Goal: Understand process/instructions: Learn how to perform a task or action

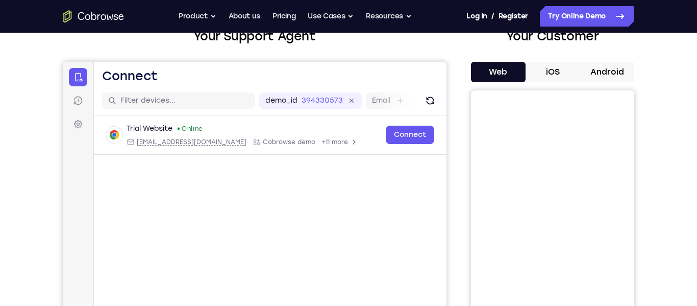
scroll to position [61, 0]
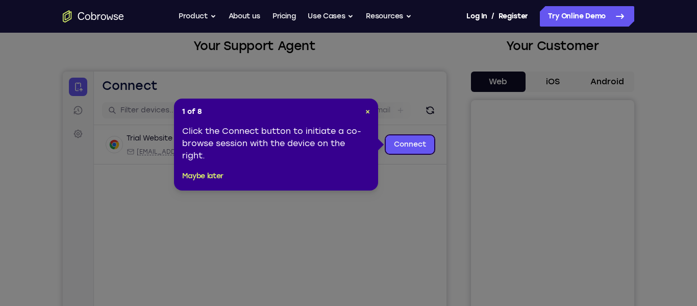
click at [612, 83] on icon at bounding box center [348, 153] width 697 height 306
click at [368, 111] on span "×" at bounding box center [368, 111] width 5 height 9
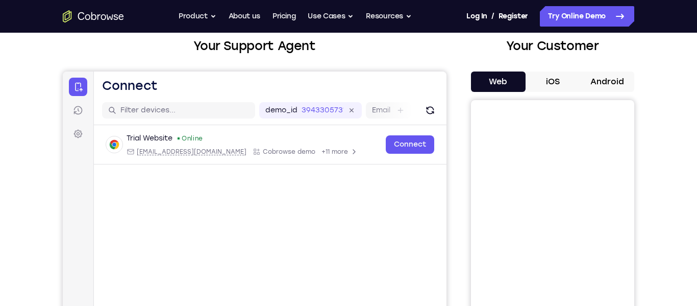
click at [612, 90] on button "Android" at bounding box center [607, 81] width 55 height 20
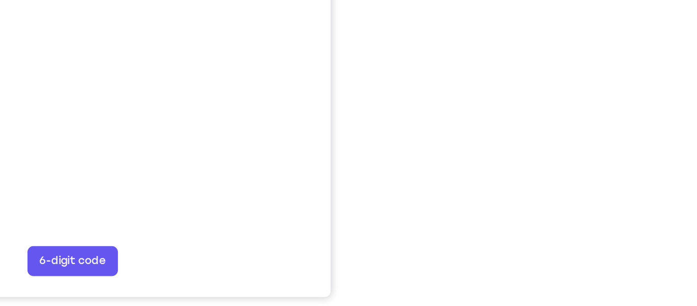
scroll to position [174, 0]
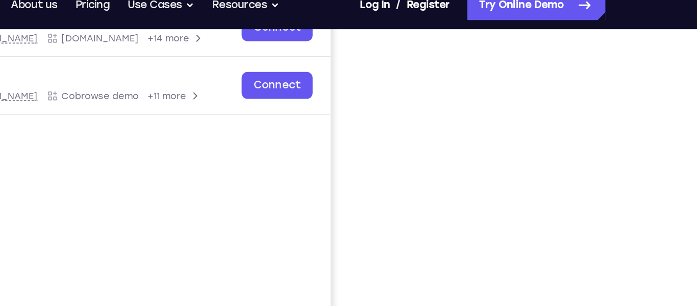
click at [697, 55] on div "Your Support Agent Your Customer Web iOS Android Next Steps We’d be happy to gi…" at bounding box center [348, 195] width 697 height 673
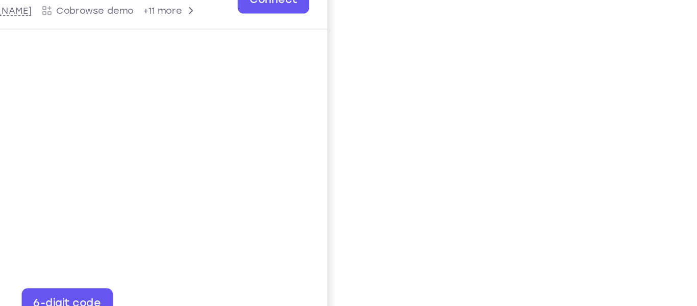
scroll to position [188, 0]
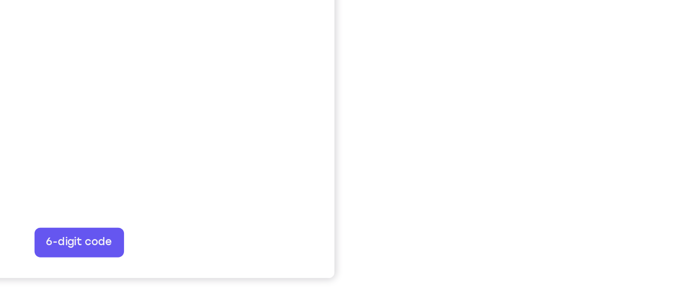
click at [641, 190] on div "Your Support Agent Your Customer Web iOS Android Next Steps We’d be happy to gi…" at bounding box center [349, 180] width 654 height 673
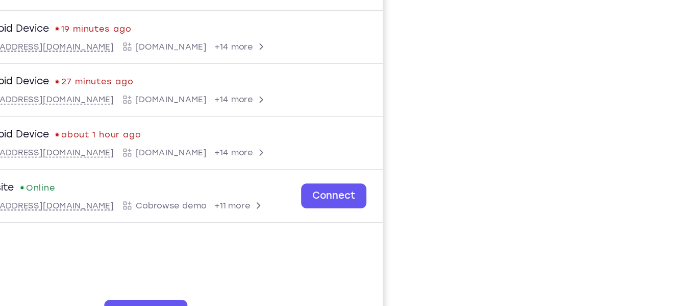
scroll to position [140, 0]
